Goal: Register for event/course

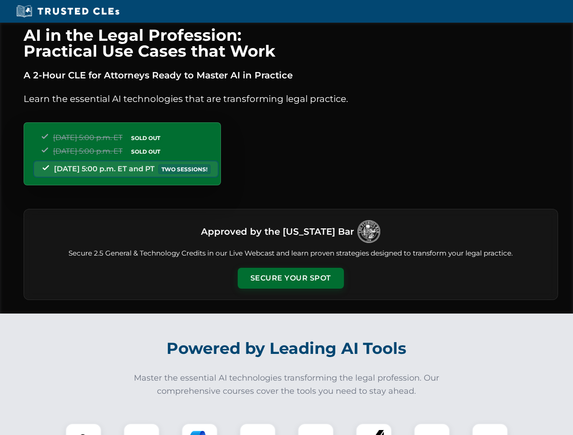
click at [290, 278] on button "Secure Your Spot" at bounding box center [291, 278] width 106 height 21
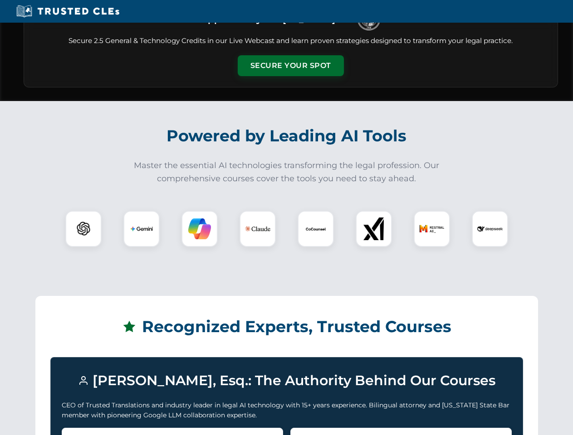
scroll to position [786, 0]
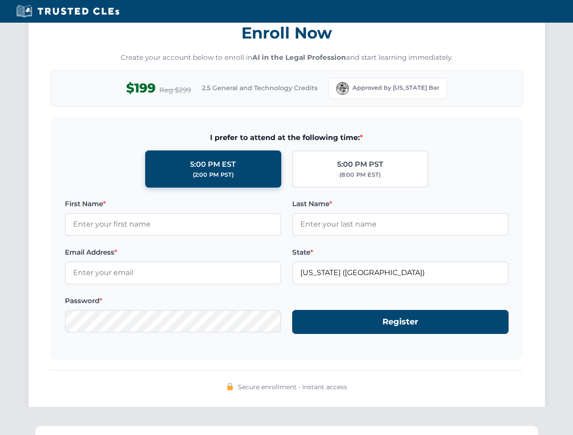
click at [83, 430] on div "AI in the Legal Profession: Practical Use Cases that Work A 2-Hour CLE for Atto…" at bounding box center [286, 297] width 573 height 2122
